Goal: Information Seeking & Learning: Learn about a topic

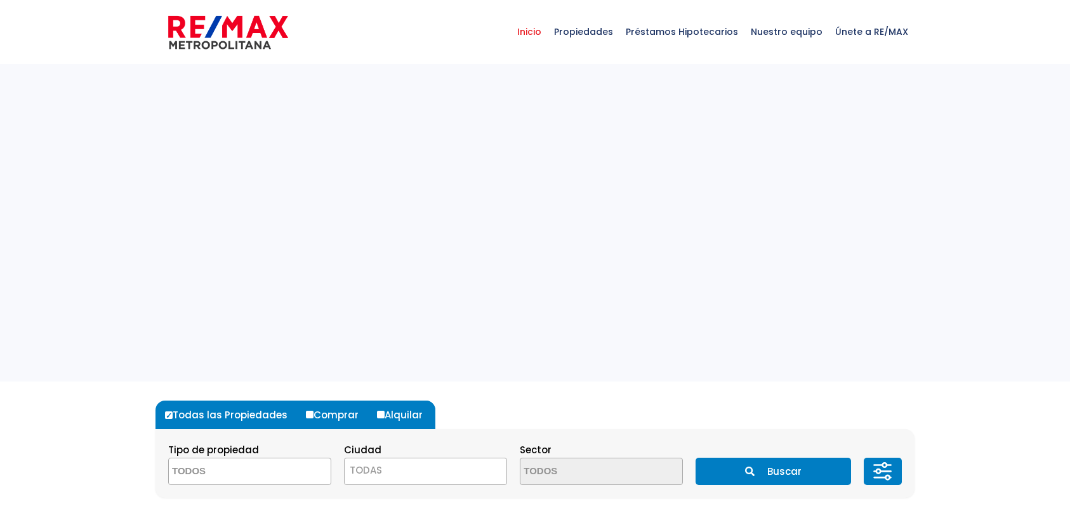
select select
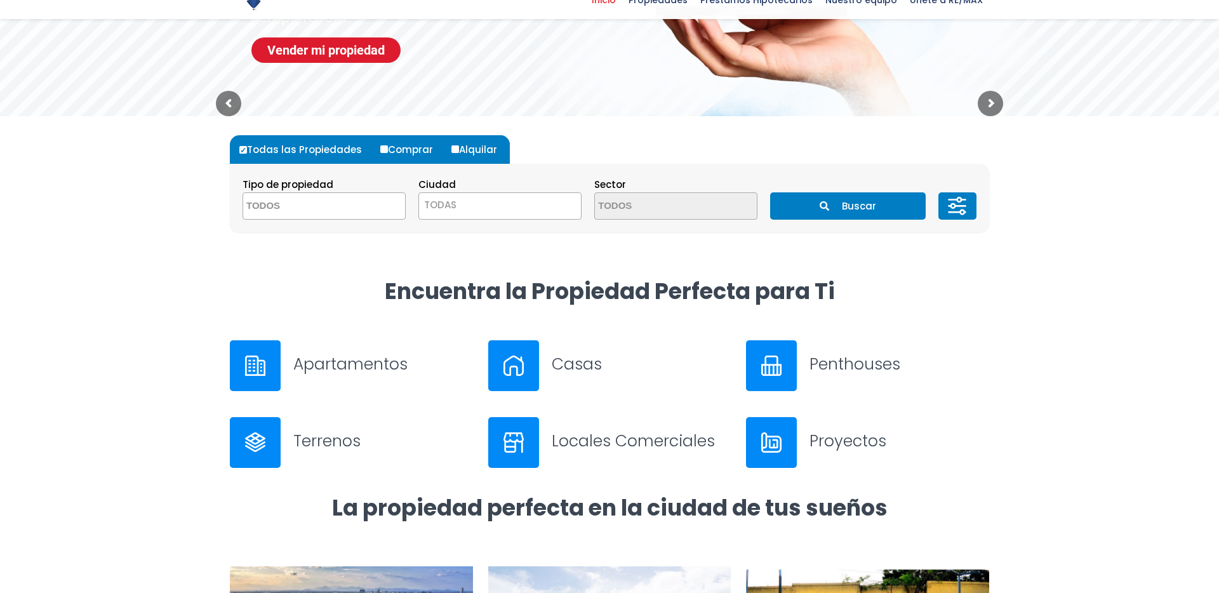
scroll to position [650, 0]
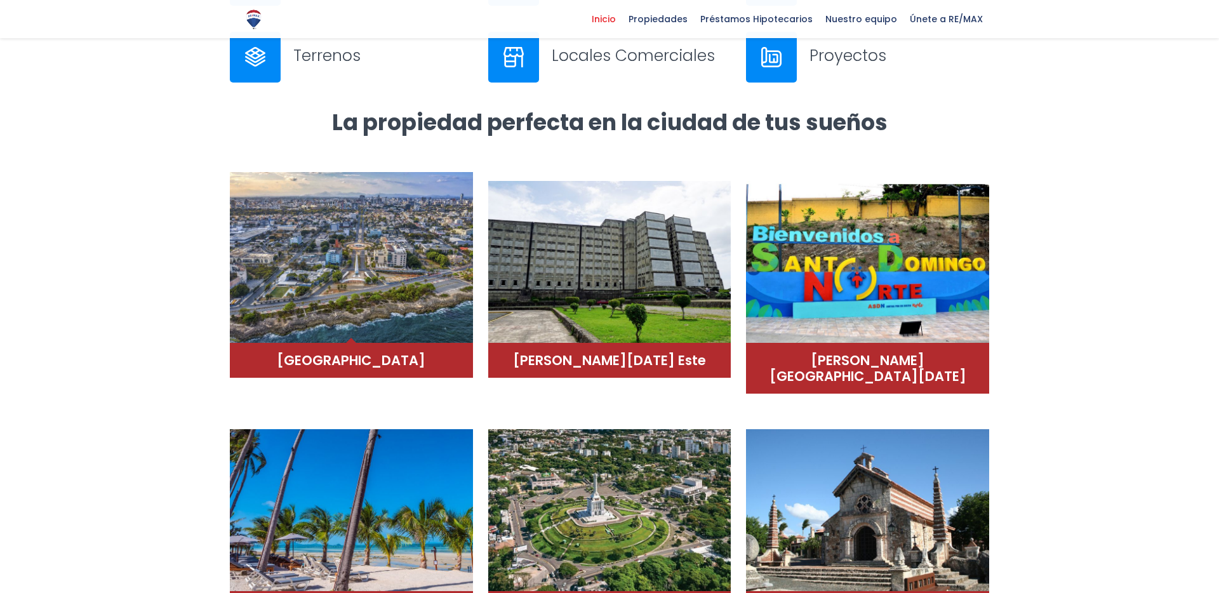
click at [410, 261] on img at bounding box center [351, 257] width 243 height 171
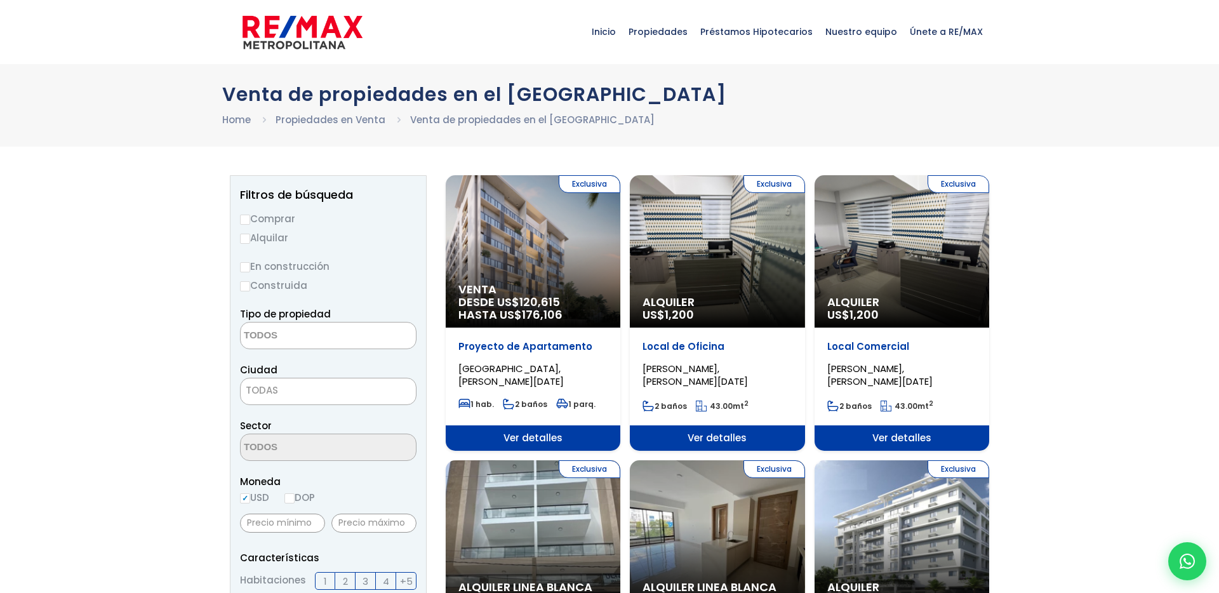
select select
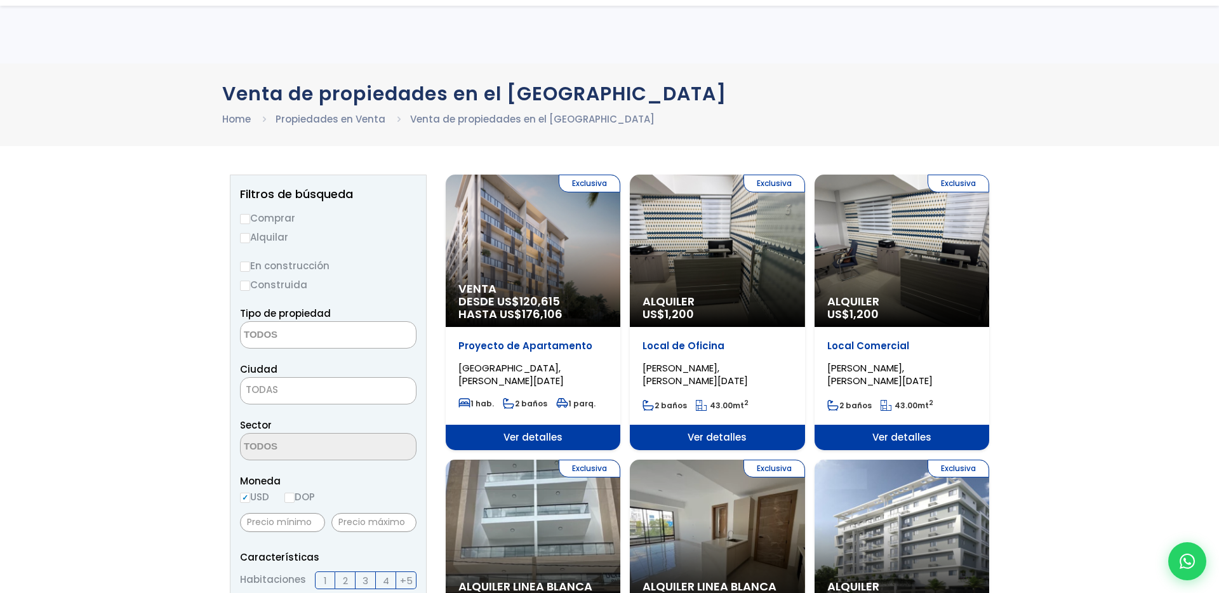
scroll to position [207, 0]
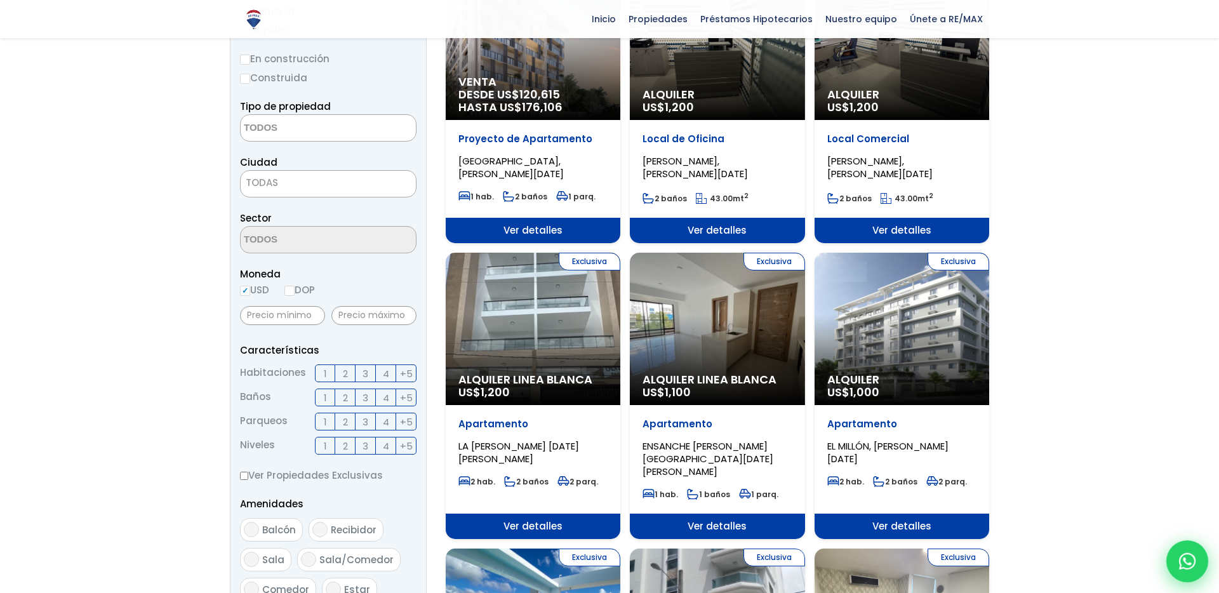
click at [1195, 562] on div at bounding box center [1187, 561] width 42 height 42
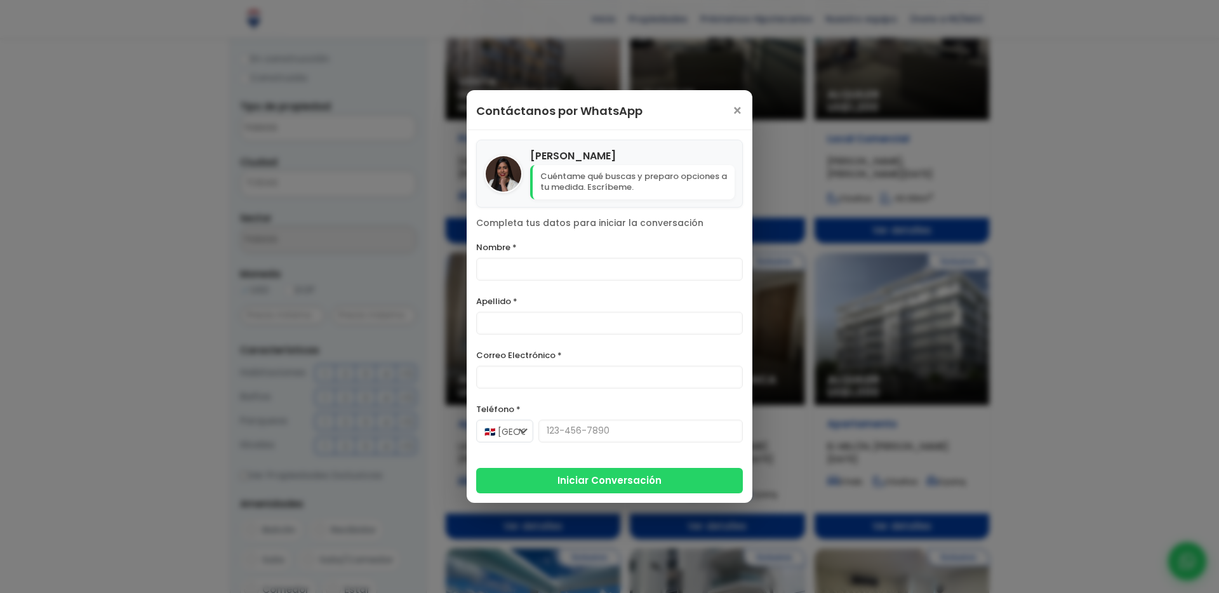
click at [733, 114] on div "Contáctanos por WhatsApp ×" at bounding box center [610, 110] width 286 height 40
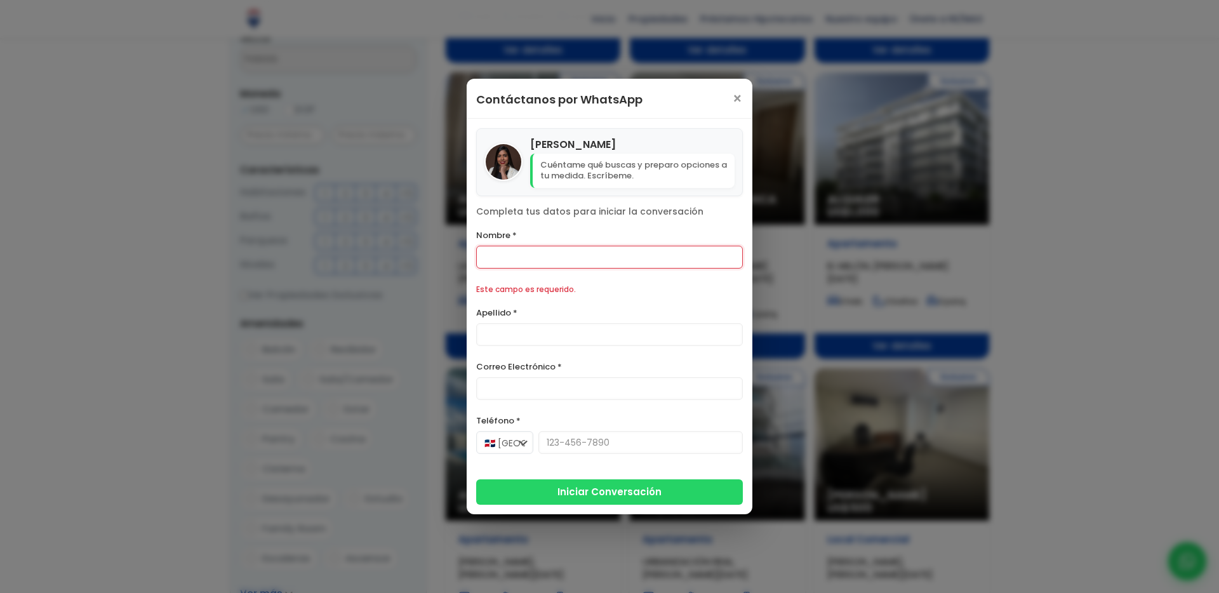
scroll to position [389, 0]
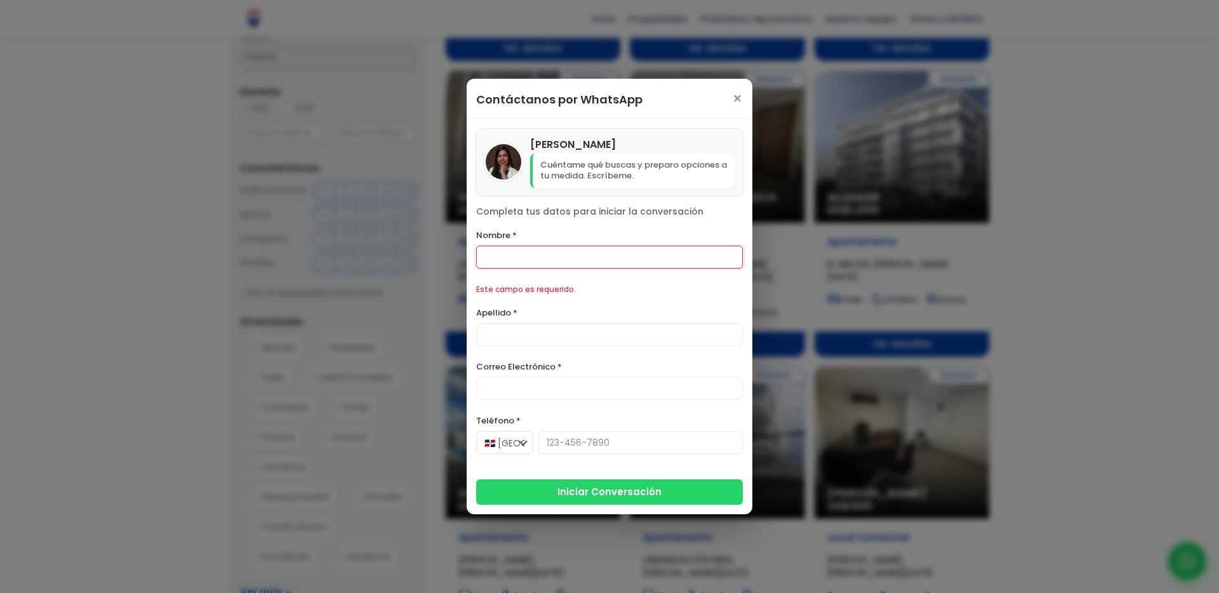
click at [730, 100] on div "Contáctanos por WhatsApp ×" at bounding box center [610, 99] width 286 height 40
click at [733, 100] on span "×" at bounding box center [737, 98] width 11 height 15
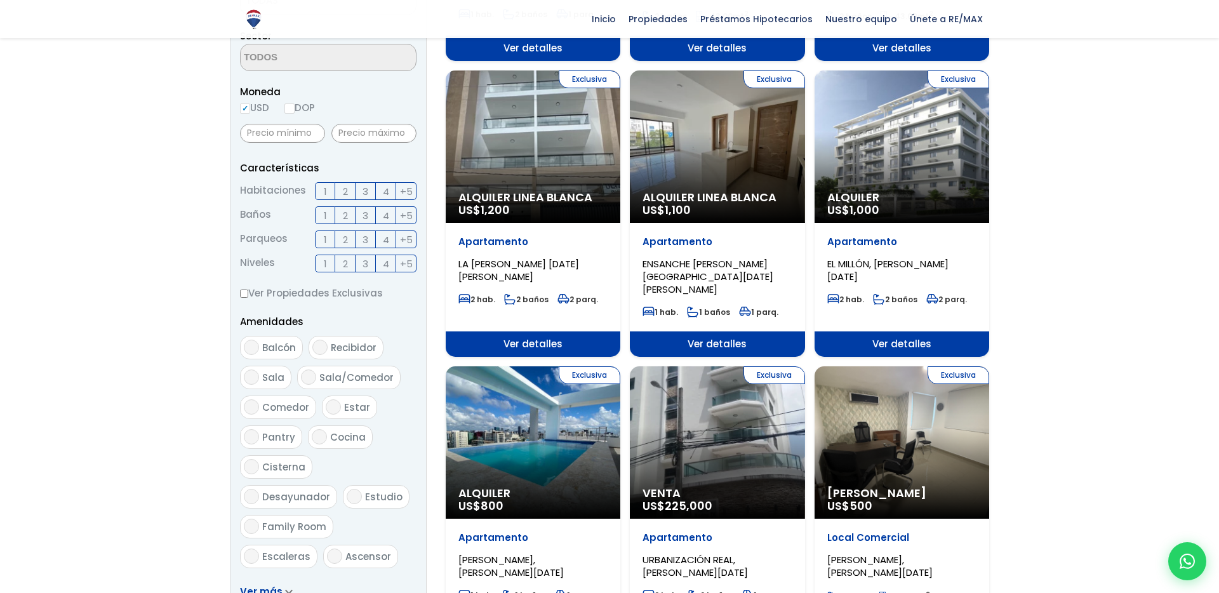
click at [659, 218] on div "Alquiler Linea Blanca US$ 1,100" at bounding box center [717, 207] width 175 height 32
